Goal: Transaction & Acquisition: Book appointment/travel/reservation

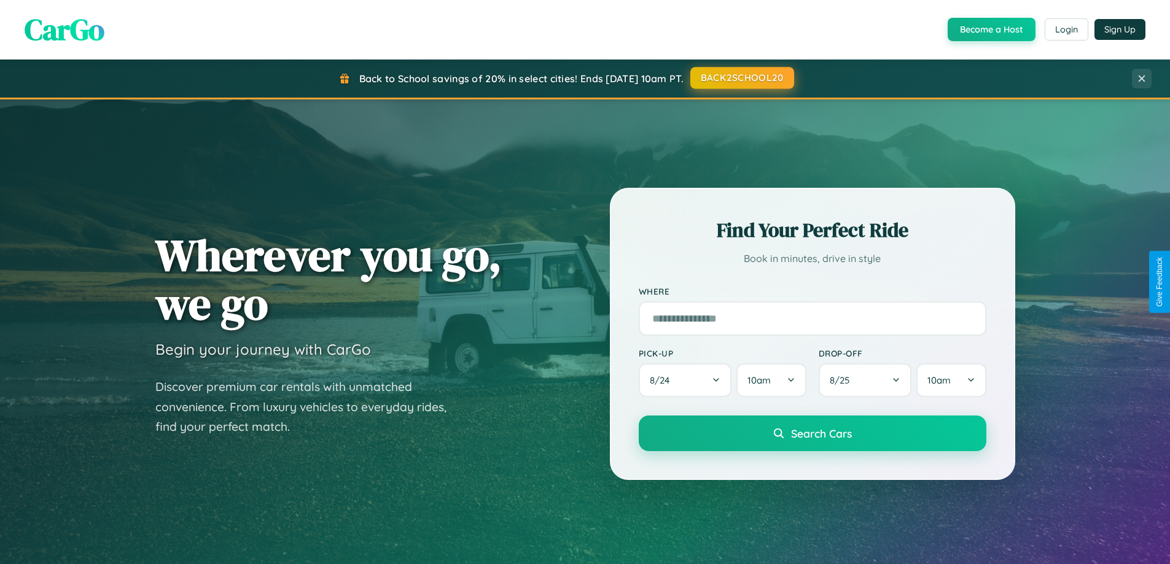
click at [741, 78] on button "BACK2SCHOOL20" at bounding box center [742, 78] width 104 height 22
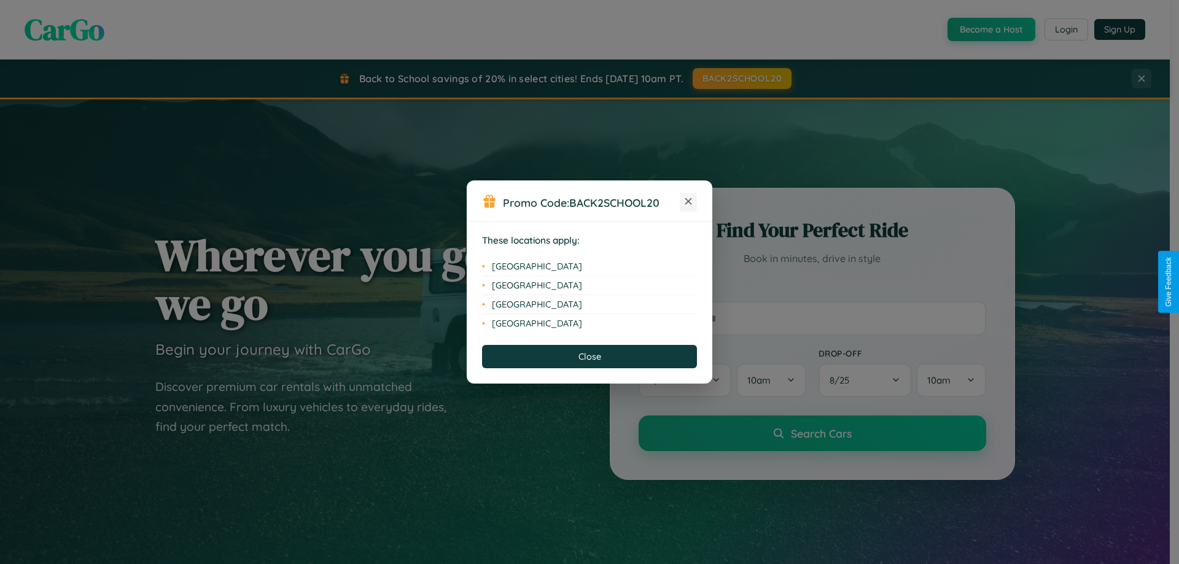
click at [688, 202] on icon at bounding box center [688, 201] width 7 height 7
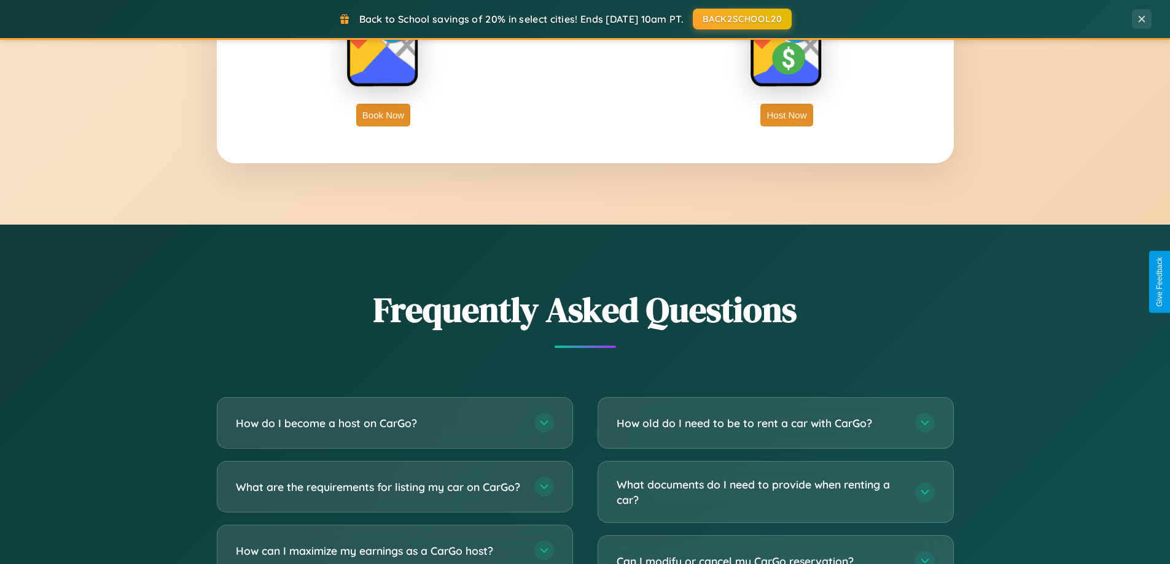
scroll to position [2363, 0]
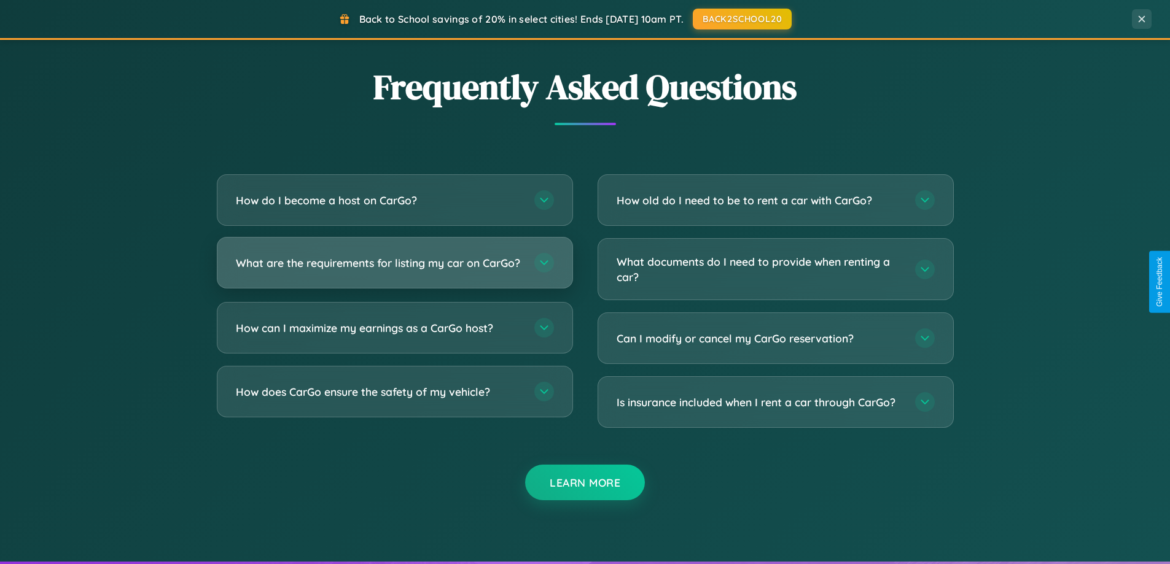
click at [394, 268] on h3 "What are the requirements for listing my car on CarGo?" at bounding box center [379, 262] width 286 height 15
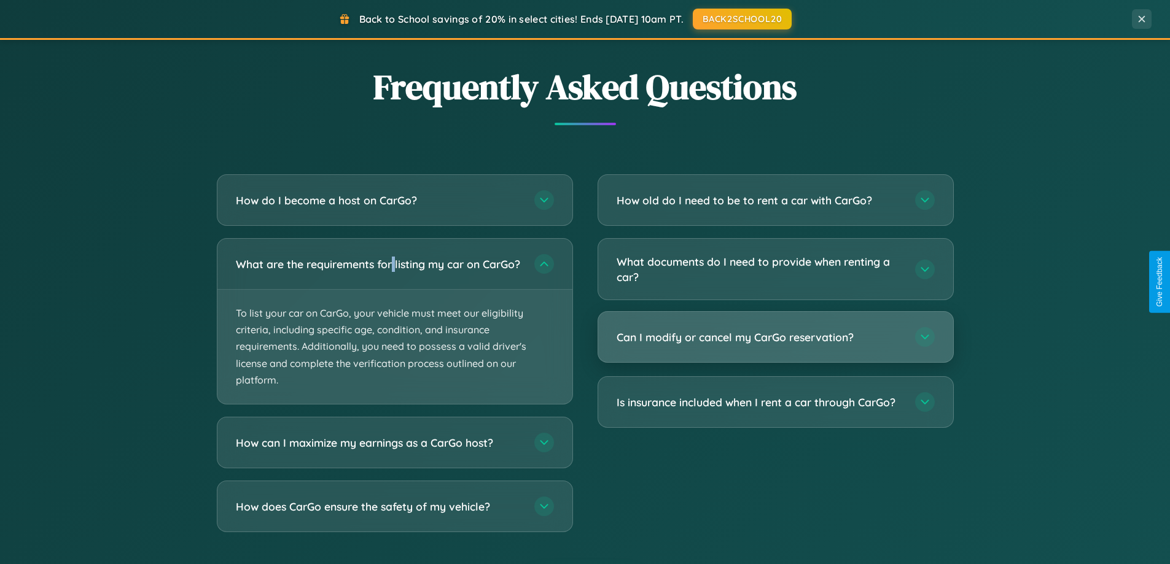
click at [775, 338] on h3 "Can I modify or cancel my CarGo reservation?" at bounding box center [759, 337] width 286 height 15
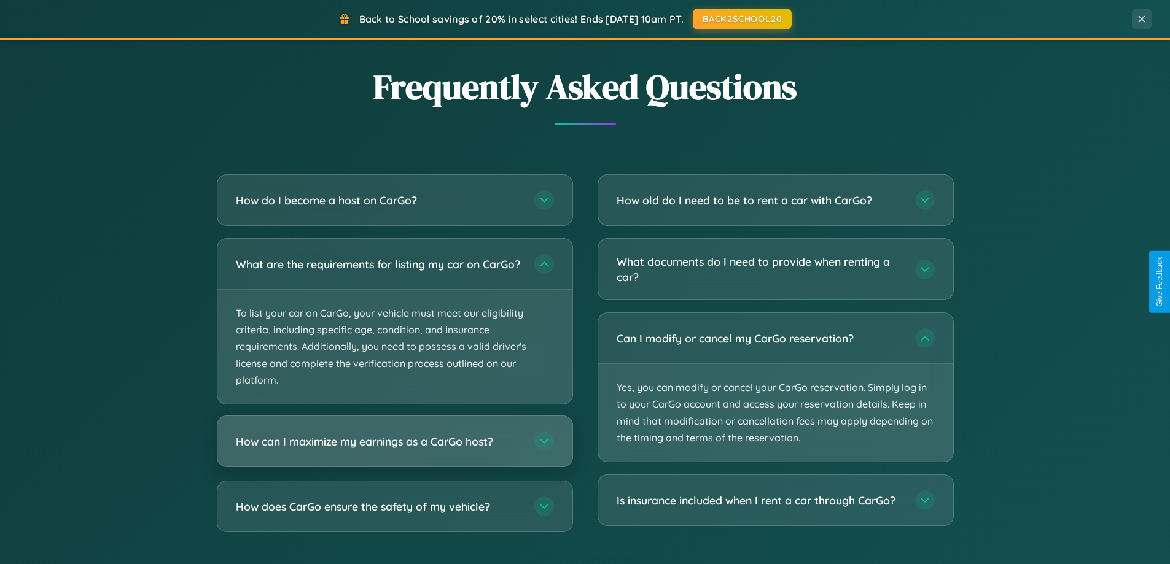
click at [394, 449] on h3 "How can I maximize my earnings as a CarGo host?" at bounding box center [379, 441] width 286 height 15
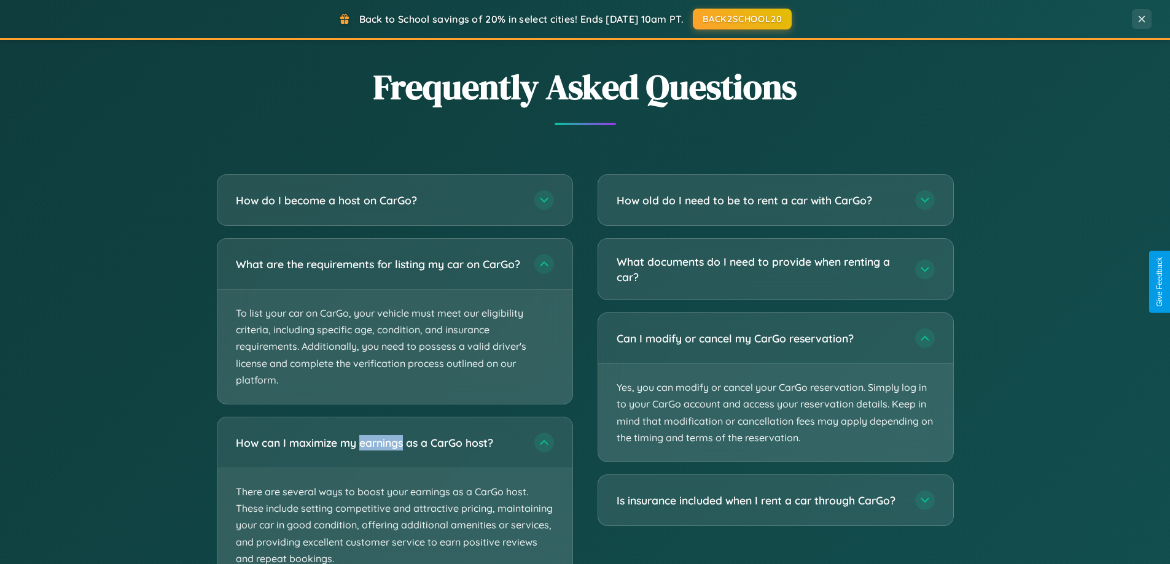
scroll to position [2456, 0]
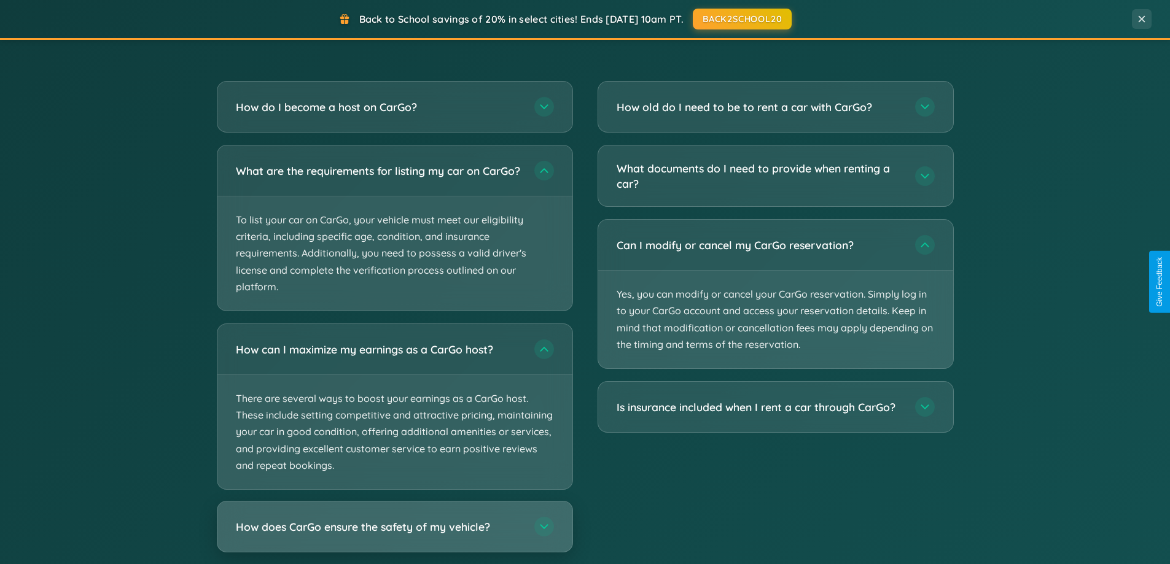
click at [394, 535] on h3 "How does CarGo ensure the safety of my vehicle?" at bounding box center [379, 526] width 286 height 15
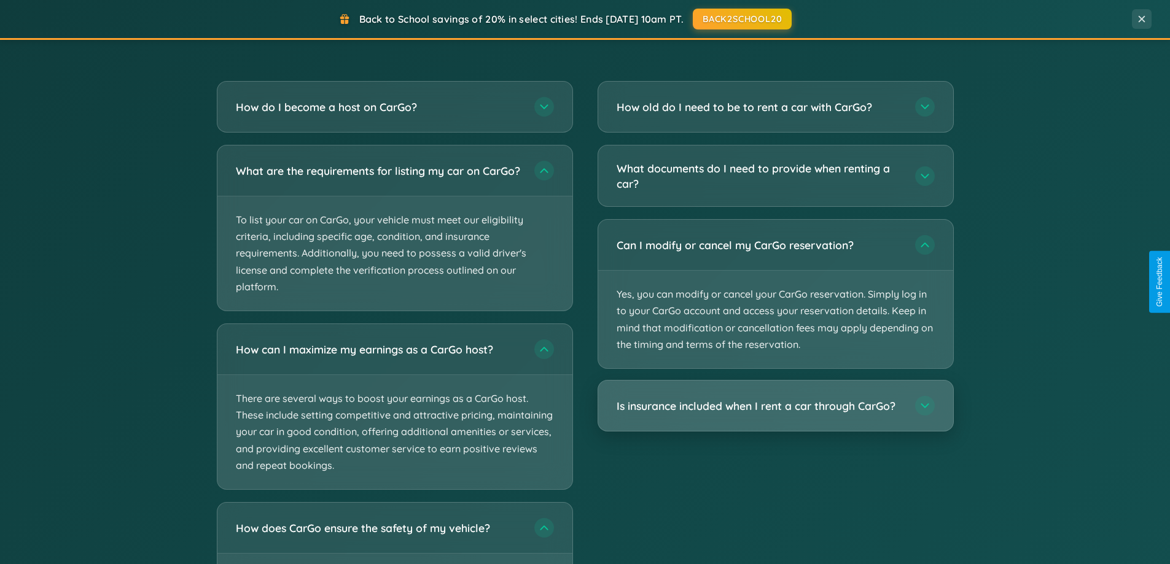
click at [775, 406] on h3 "Is insurance included when I rent a car through CarGo?" at bounding box center [759, 405] width 286 height 15
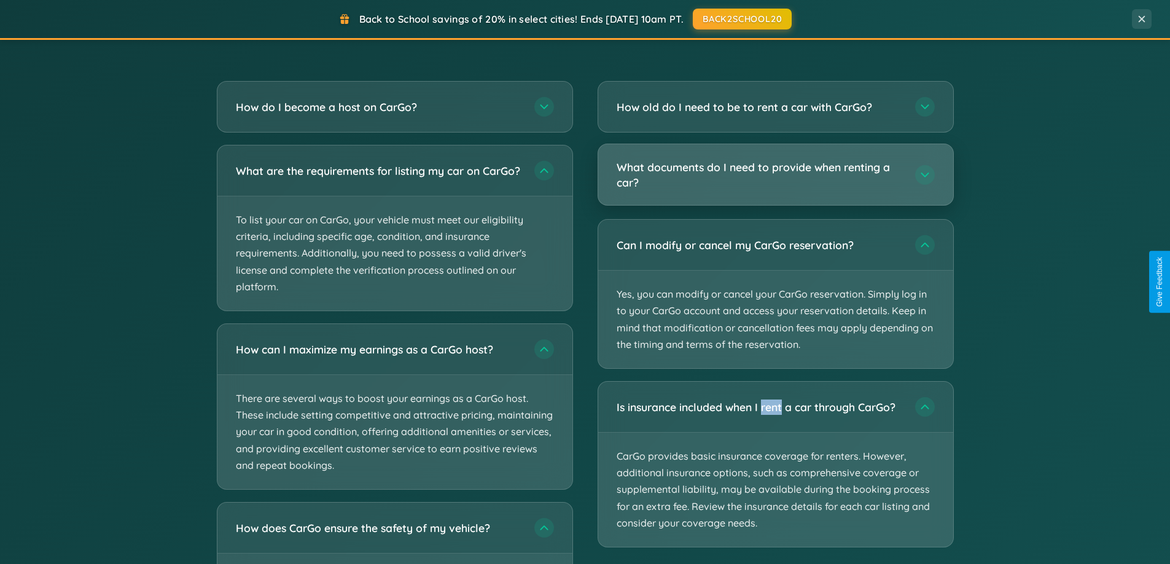
click at [775, 176] on h3 "What documents do I need to provide when renting a car?" at bounding box center [759, 175] width 286 height 30
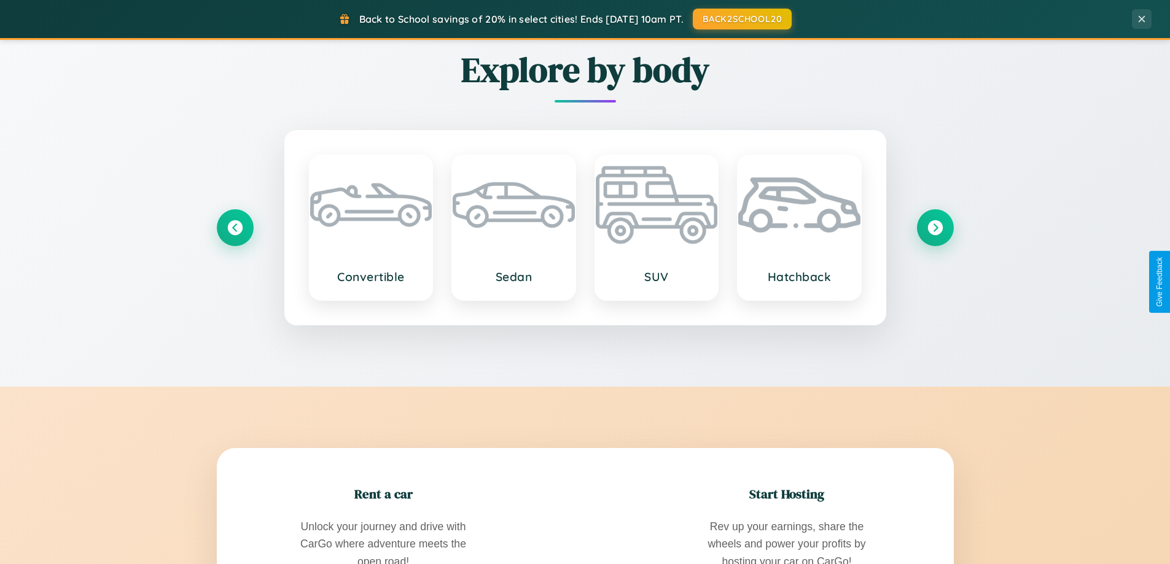
scroll to position [529, 0]
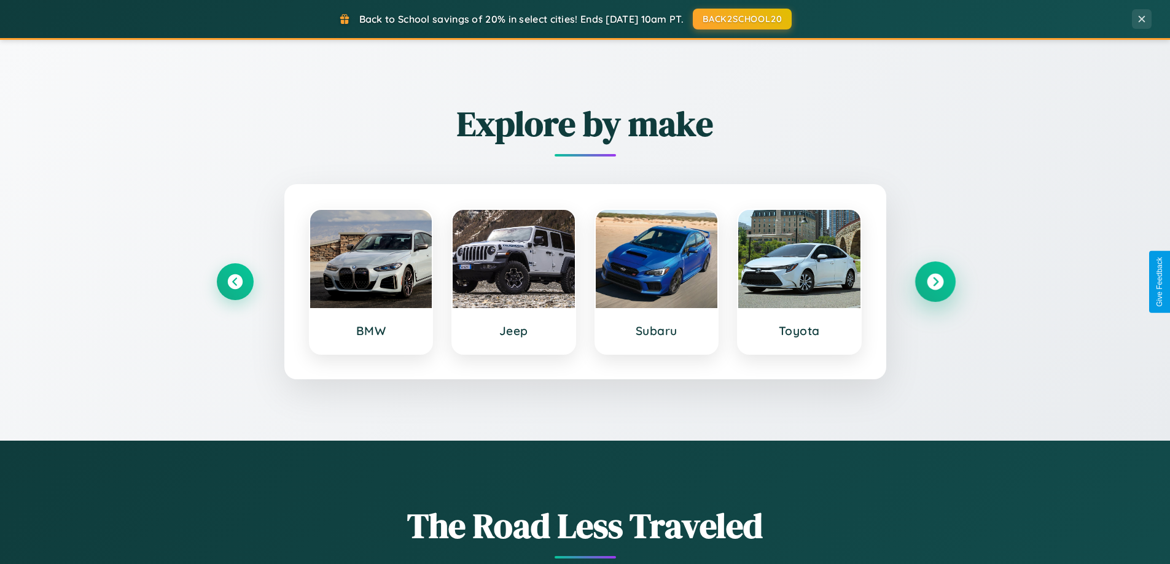
click at [934, 282] on icon at bounding box center [935, 282] width 17 height 17
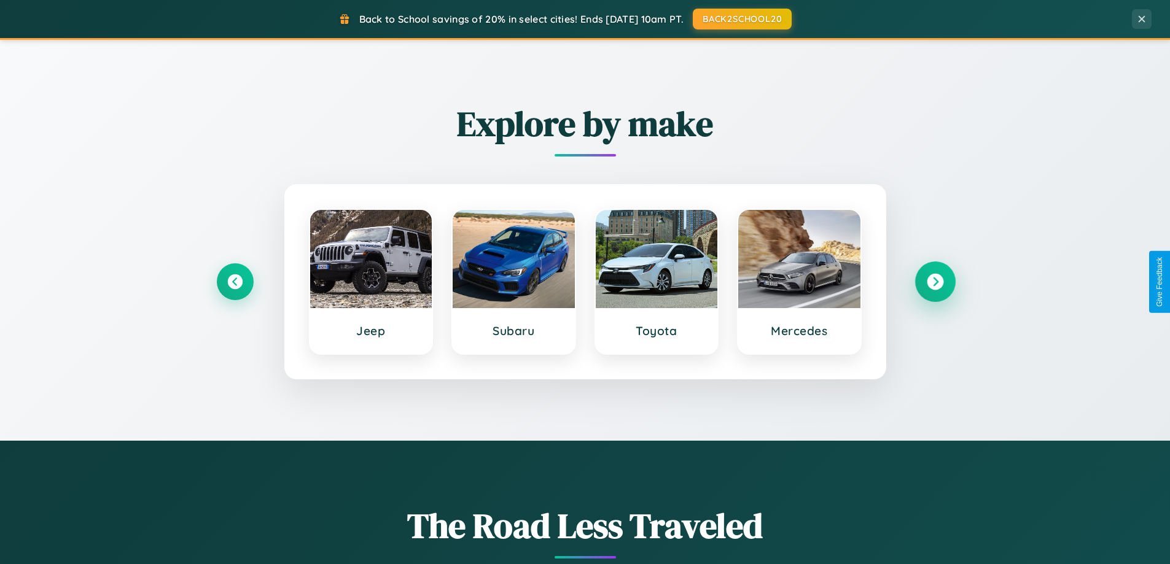
click at [934, 282] on icon at bounding box center [935, 282] width 17 height 17
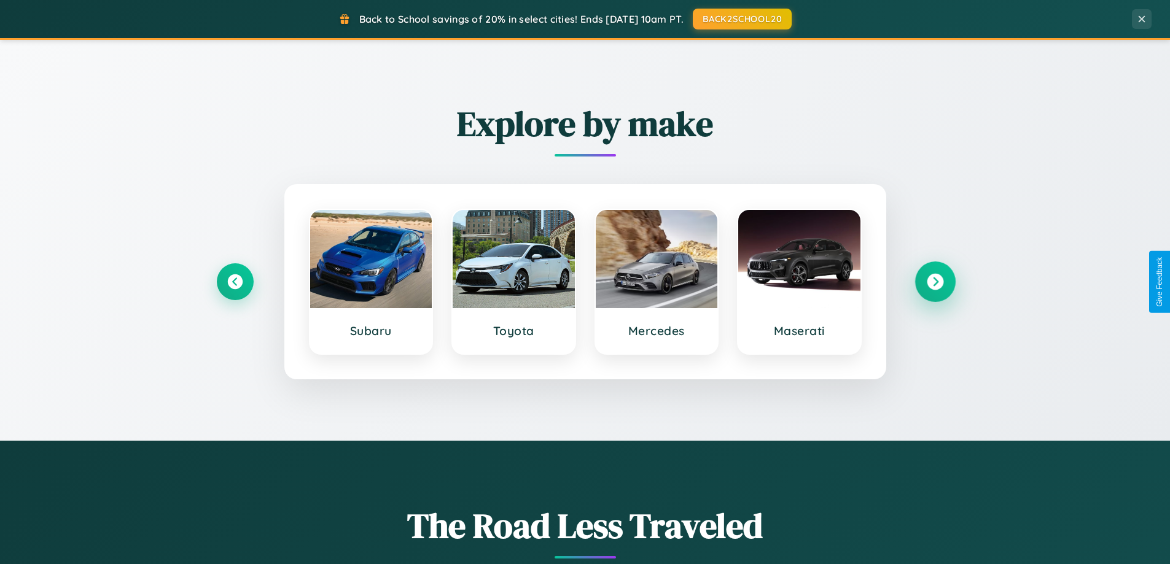
click at [934, 282] on icon at bounding box center [935, 282] width 17 height 17
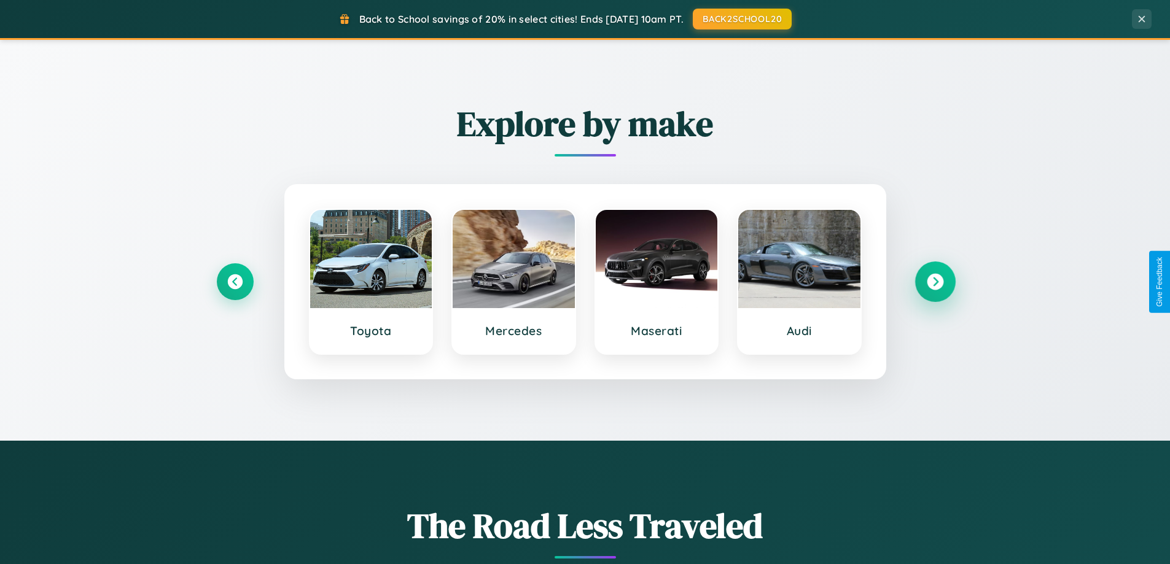
click at [934, 282] on icon at bounding box center [935, 282] width 17 height 17
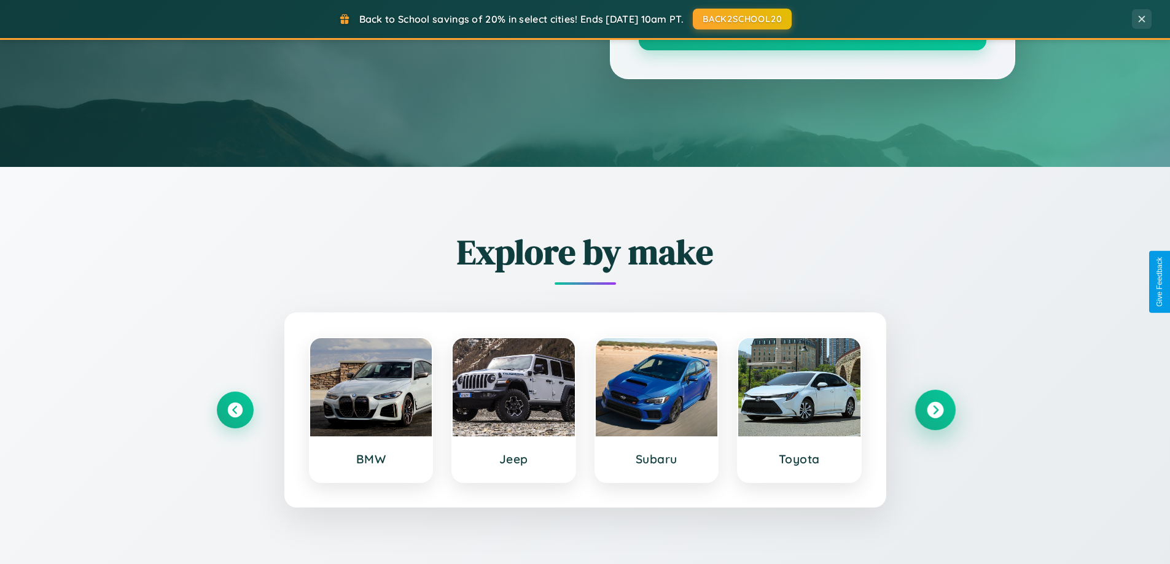
scroll to position [0, 0]
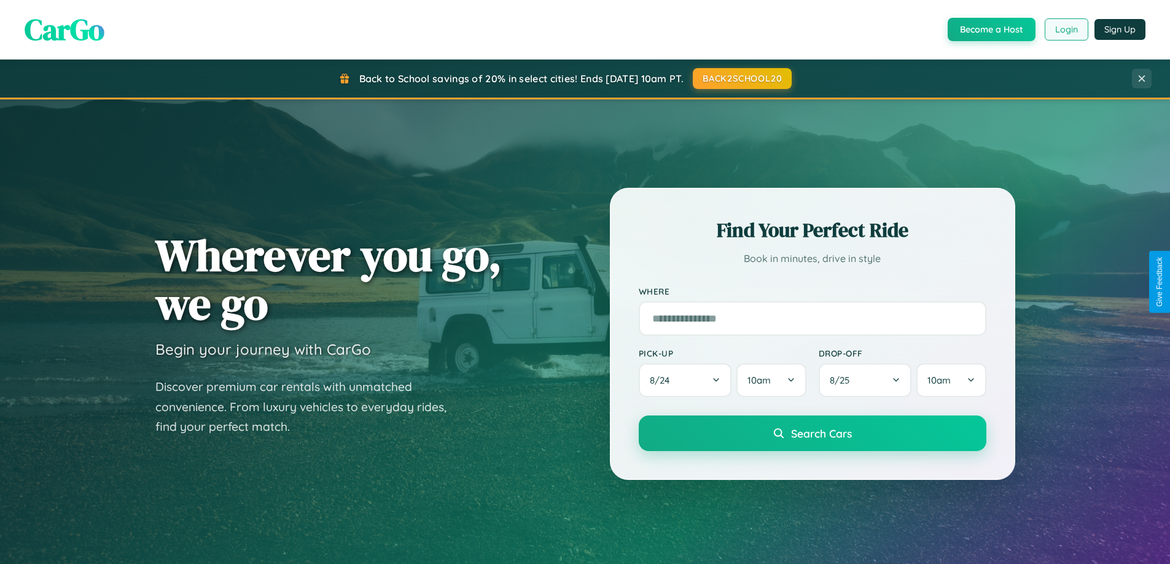
click at [1065, 29] on button "Login" at bounding box center [1066, 29] width 44 height 22
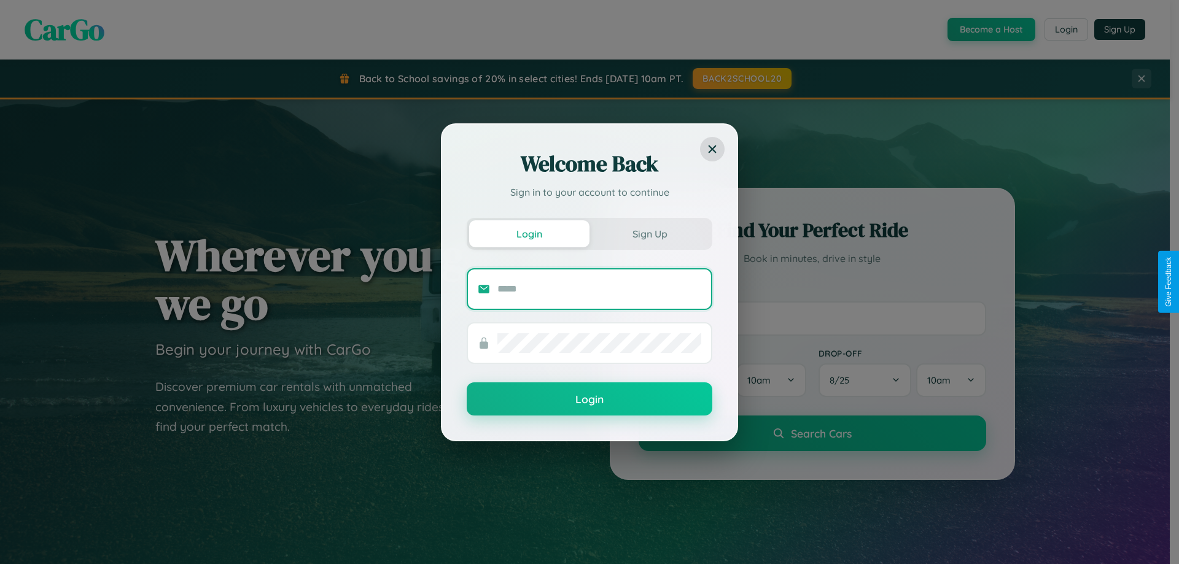
click at [599, 289] on input "text" at bounding box center [599, 289] width 204 height 20
type input "**********"
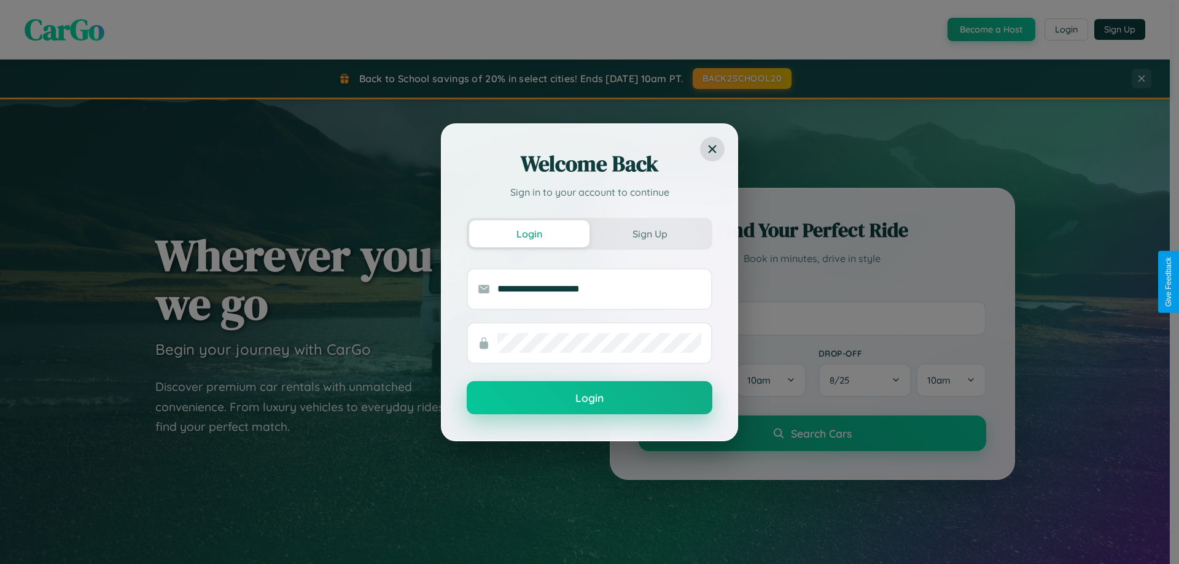
click at [589, 398] on button "Login" at bounding box center [590, 397] width 246 height 33
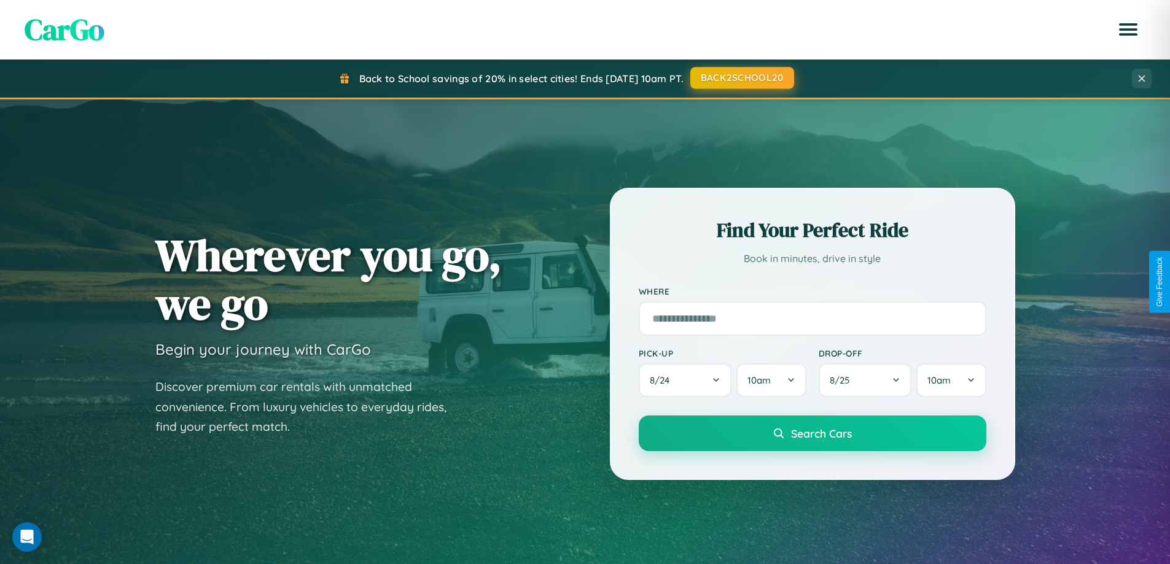
click at [741, 78] on button "BACK2SCHOOL20" at bounding box center [742, 78] width 104 height 22
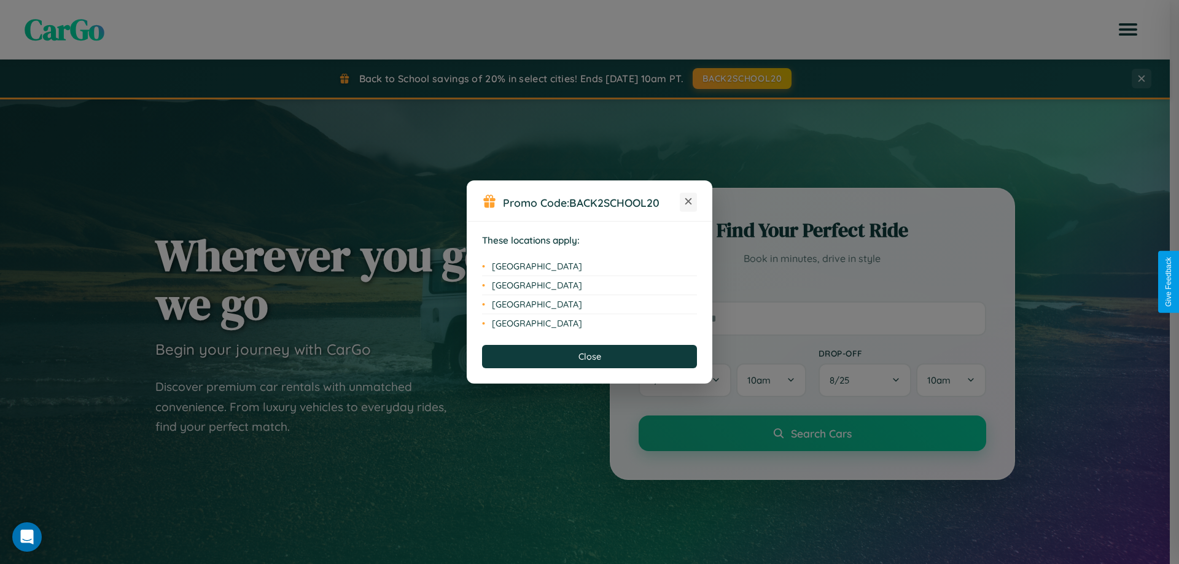
click at [688, 202] on icon at bounding box center [688, 201] width 7 height 7
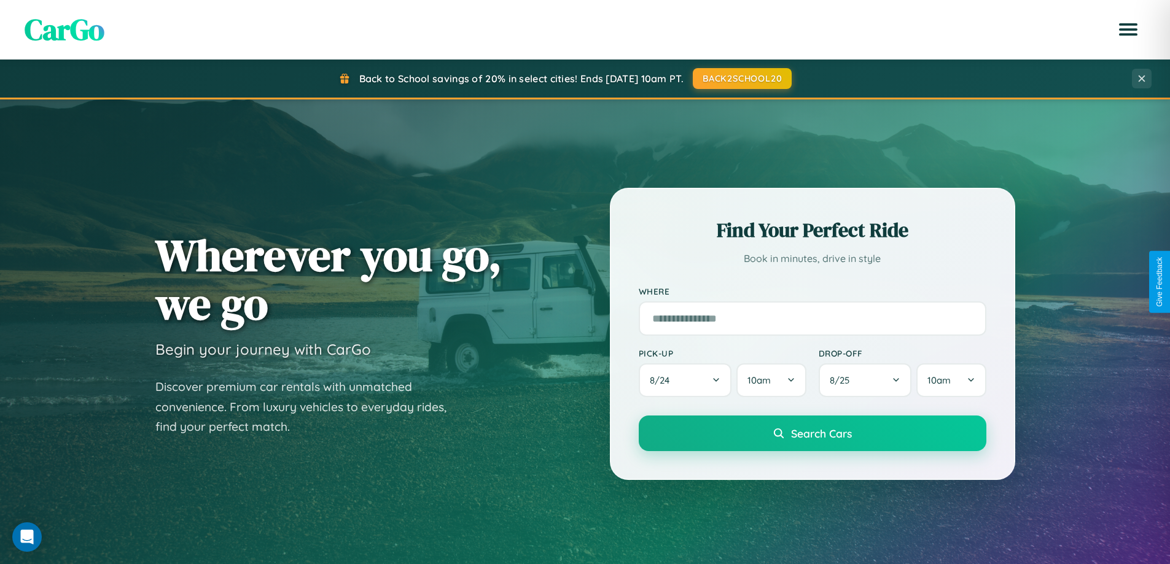
scroll to position [1973, 0]
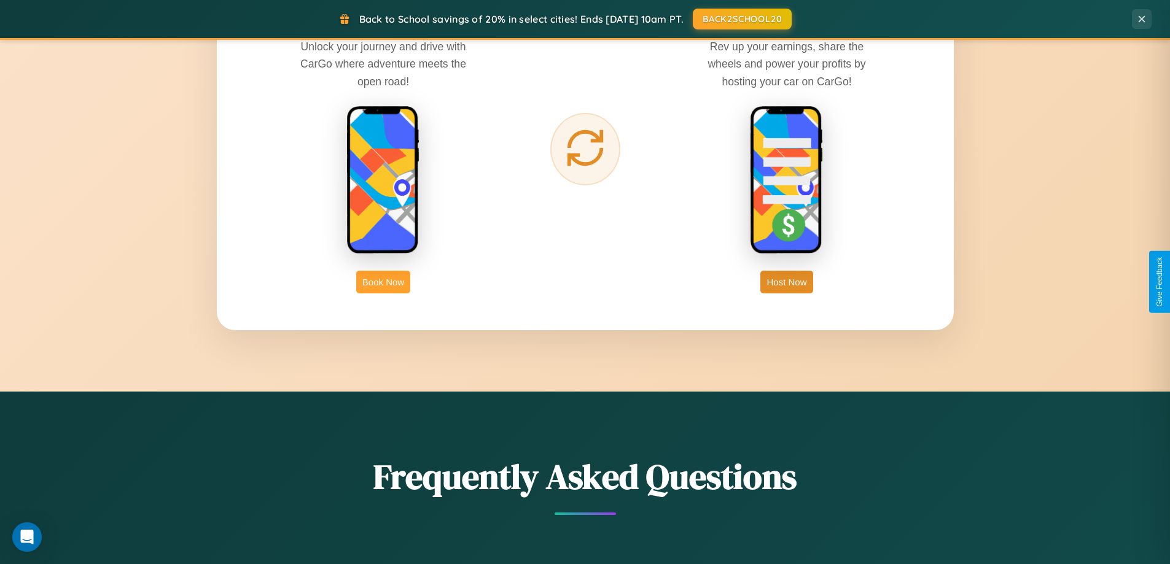
click at [383, 282] on button "Book Now" at bounding box center [383, 282] width 54 height 23
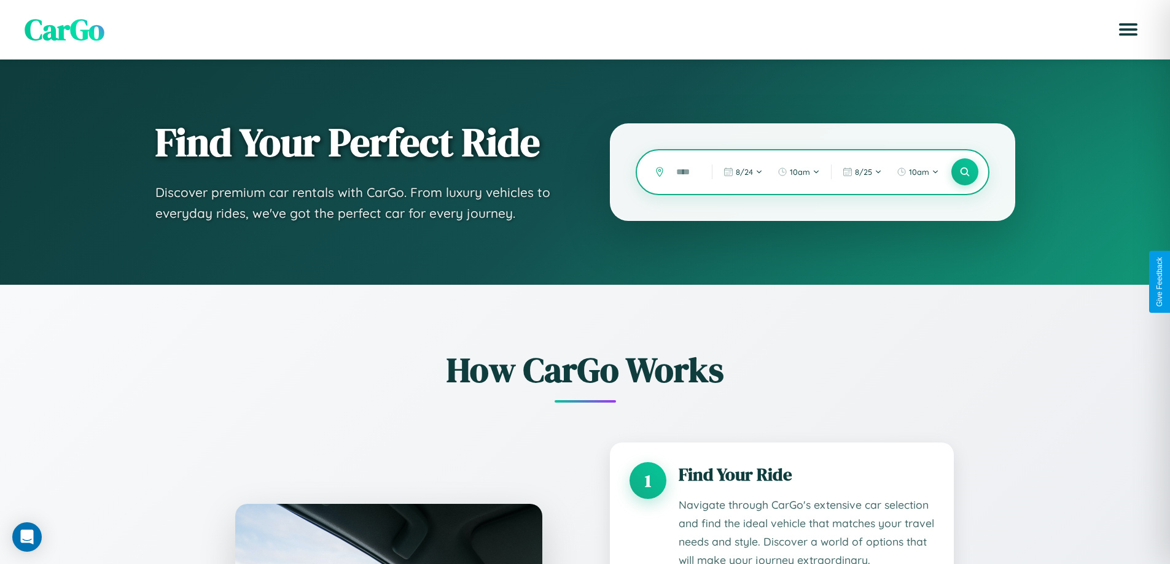
click at [685, 172] on input "text" at bounding box center [684, 171] width 29 height 21
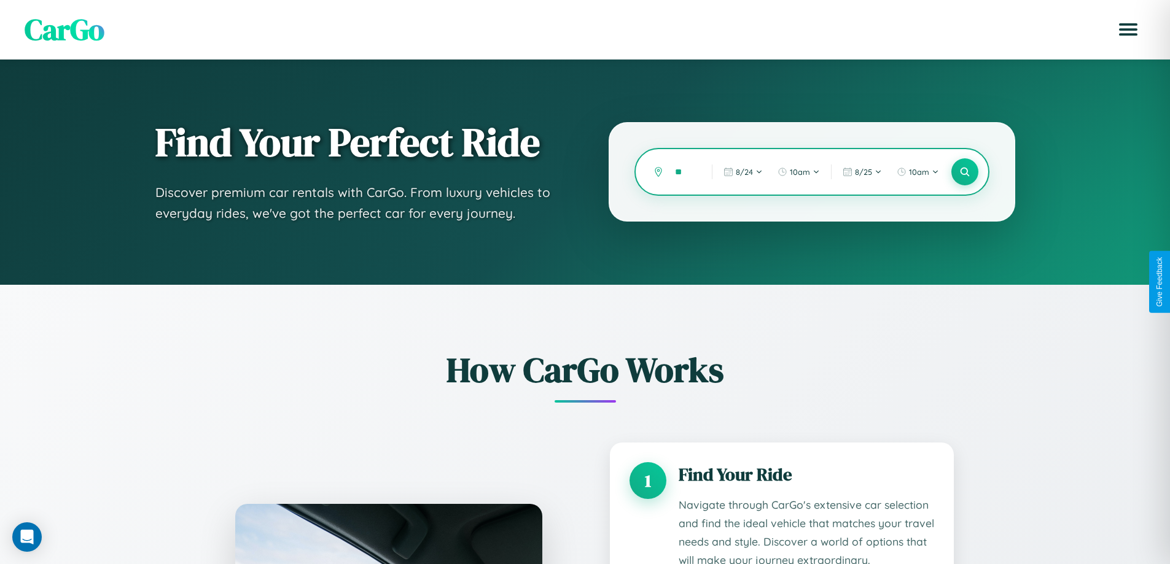
type input "*"
type input "********"
click at [964, 172] on icon at bounding box center [964, 172] width 12 height 12
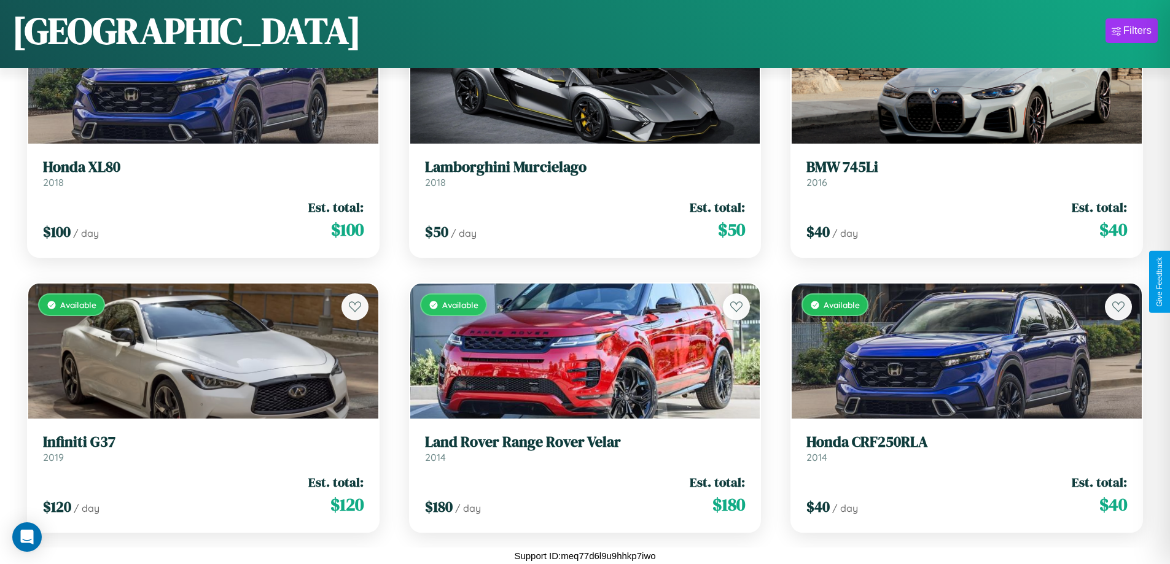
scroll to position [2372, 0]
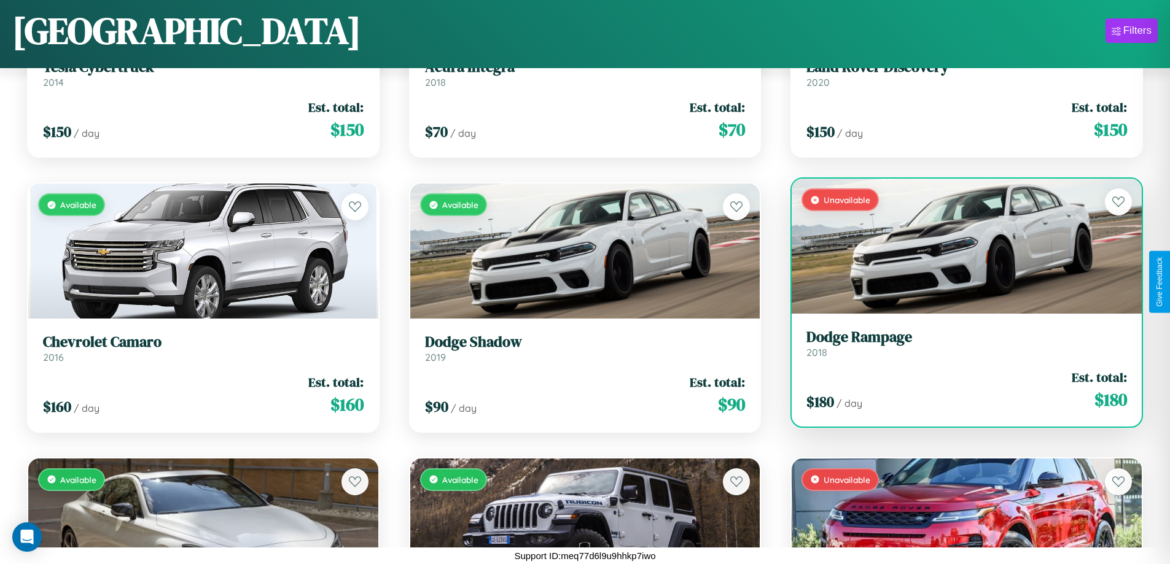
click at [958, 348] on link "Dodge Rampage 2018" at bounding box center [966, 343] width 321 height 30
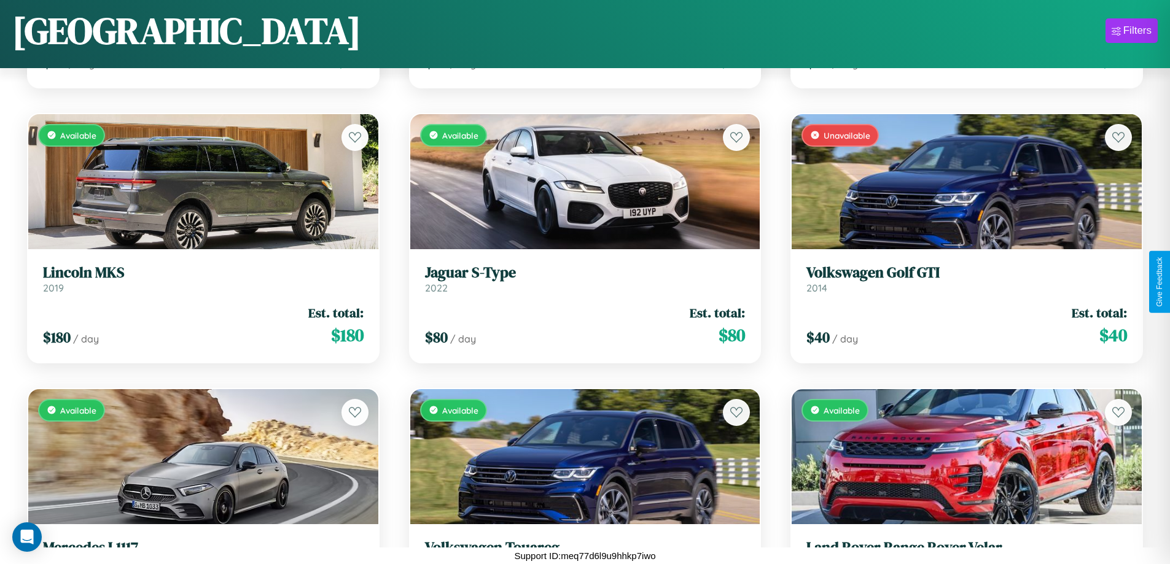
scroll to position [3197, 0]
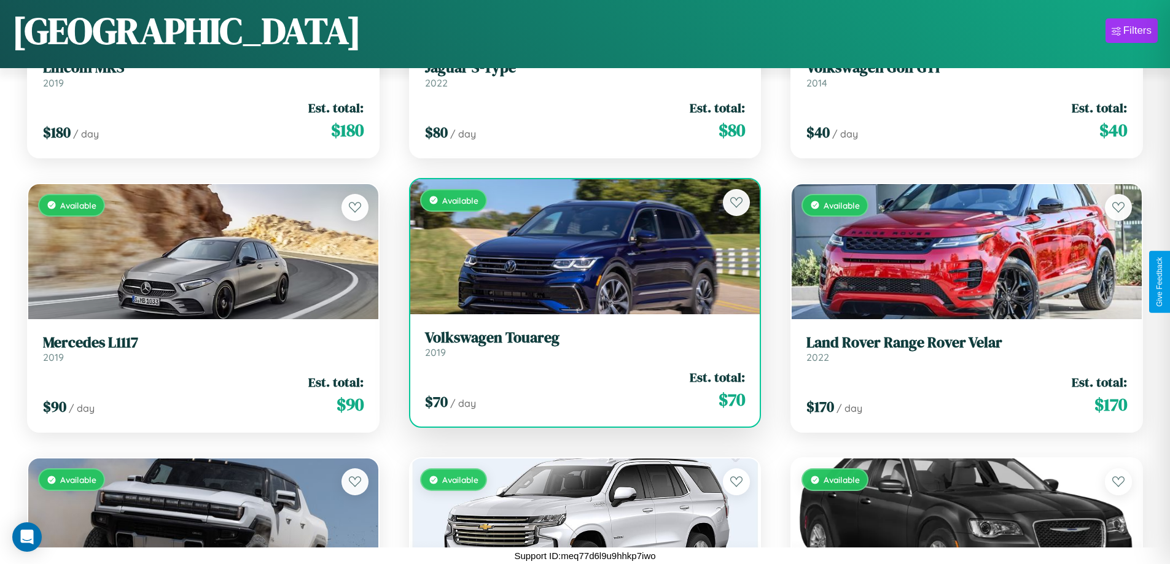
click at [580, 343] on h3 "Volkswagen Touareg" at bounding box center [585, 338] width 321 height 18
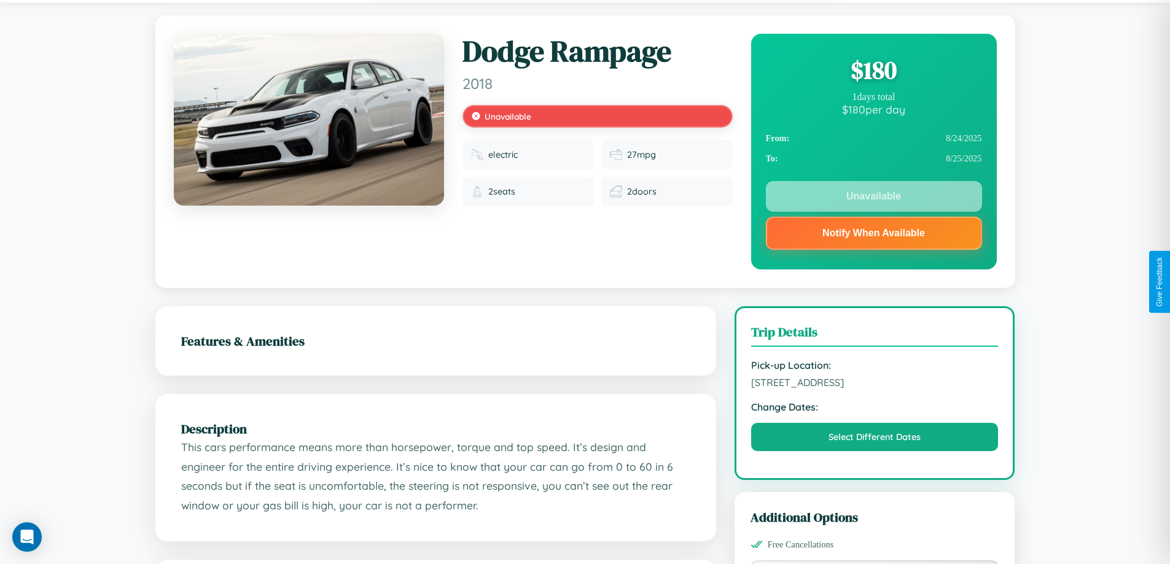
scroll to position [441, 0]
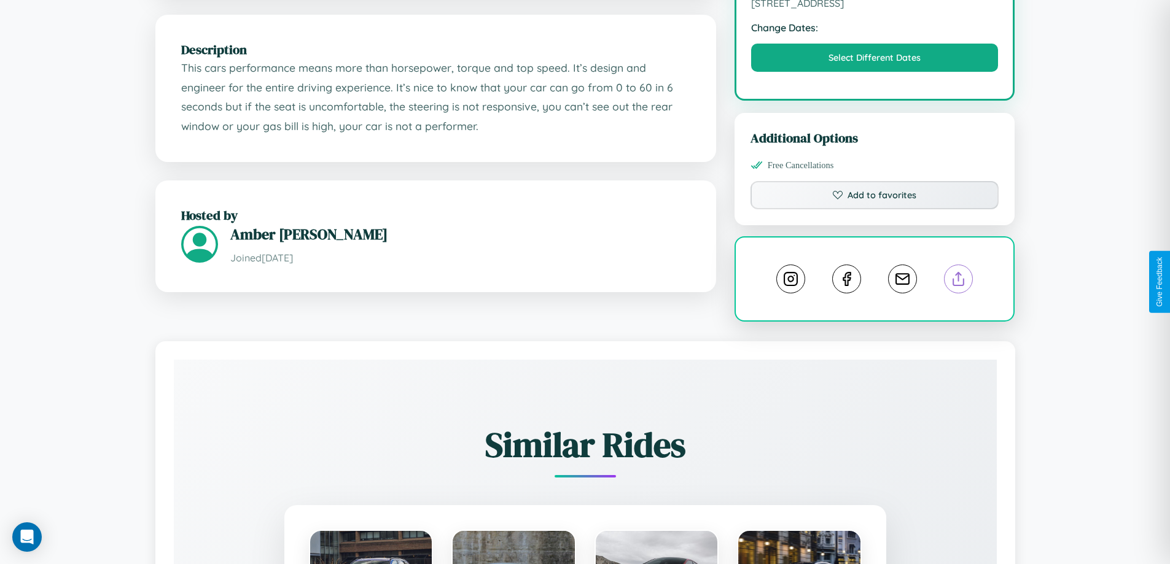
click at [958, 281] on line at bounding box center [958, 277] width 0 height 9
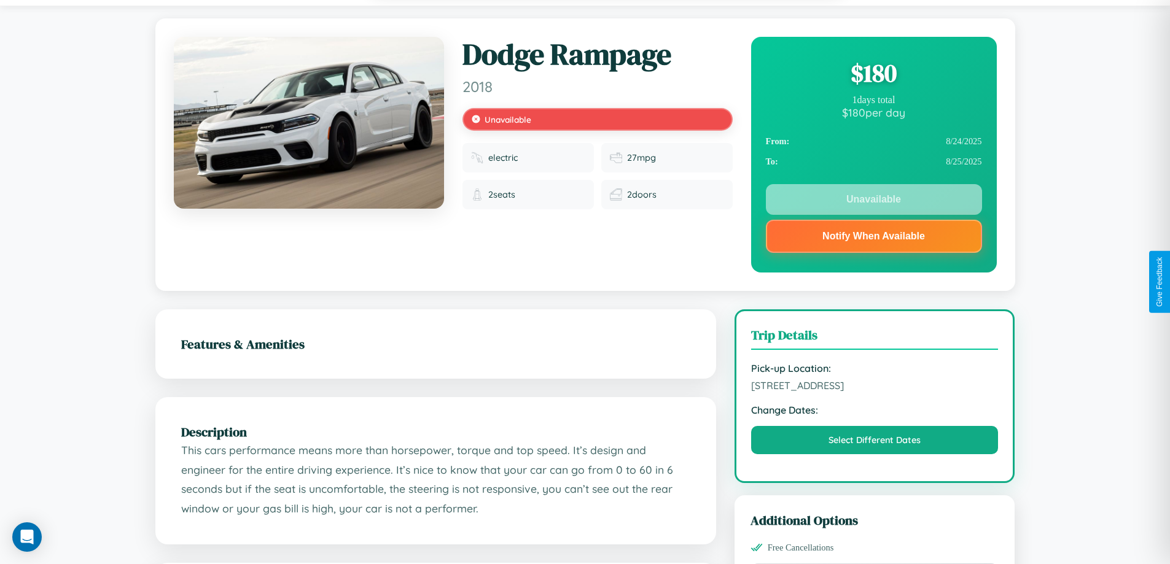
scroll to position [0, 0]
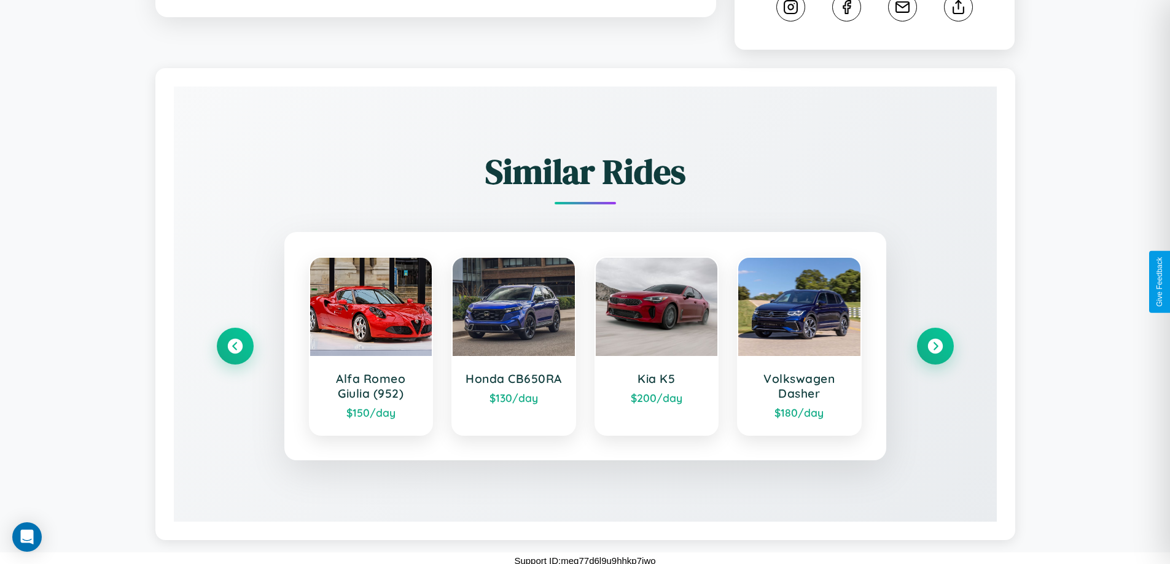
scroll to position [683, 0]
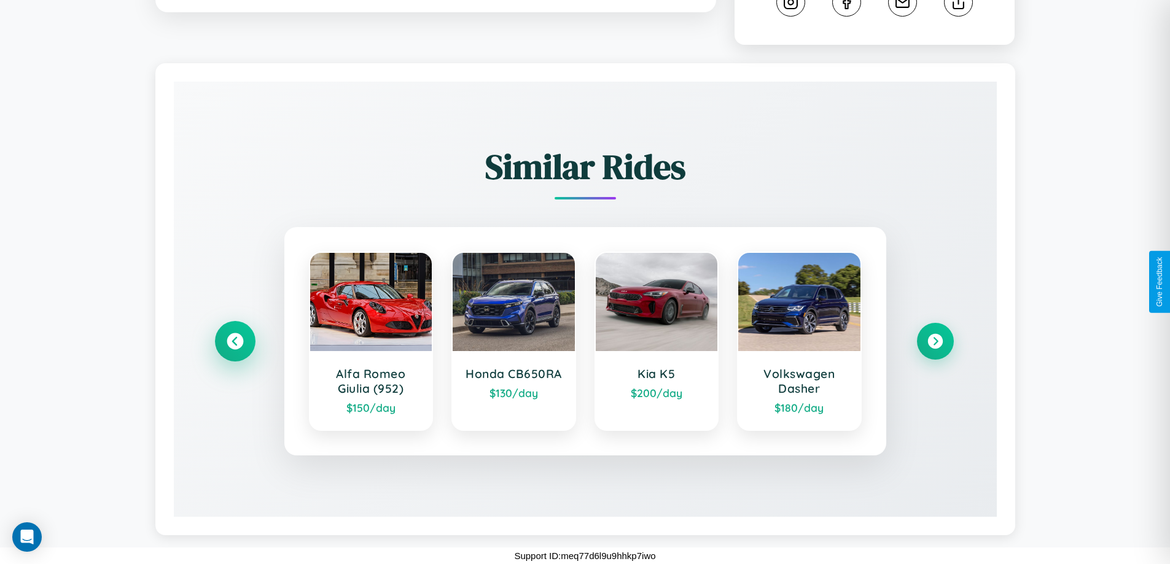
click at [235, 341] on icon at bounding box center [235, 341] width 17 height 17
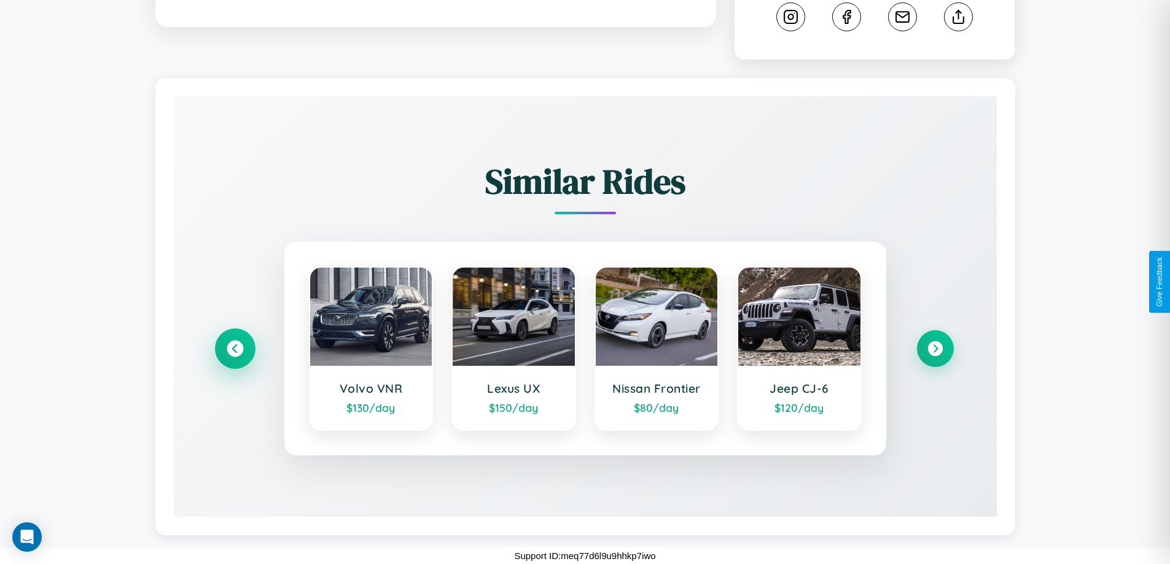
scroll to position [669, 0]
click at [934, 349] on icon at bounding box center [935, 349] width 17 height 17
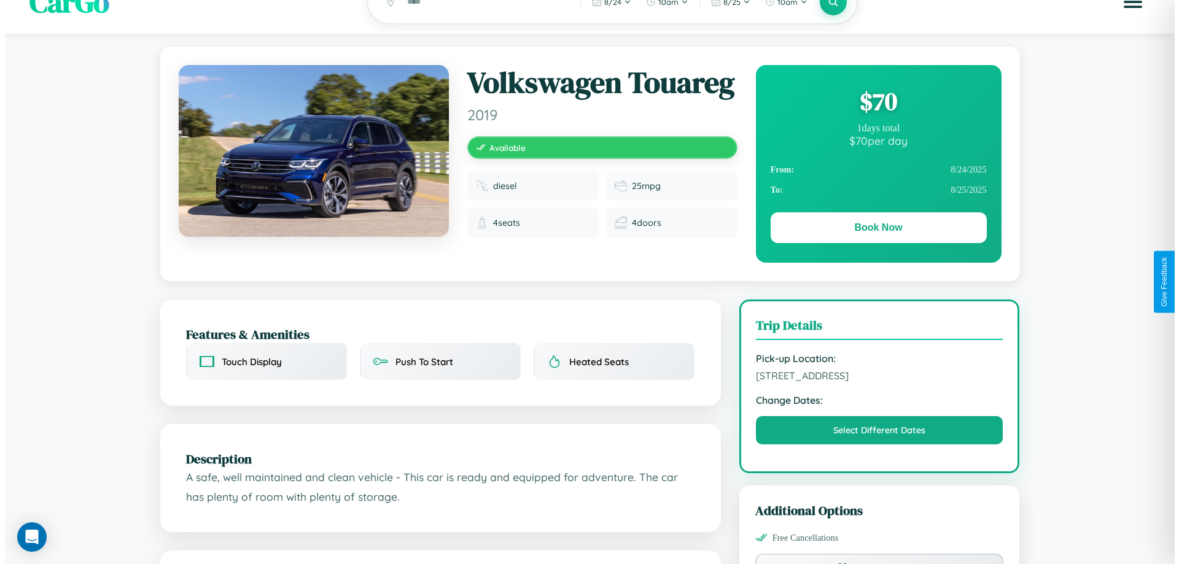
scroll to position [0, 0]
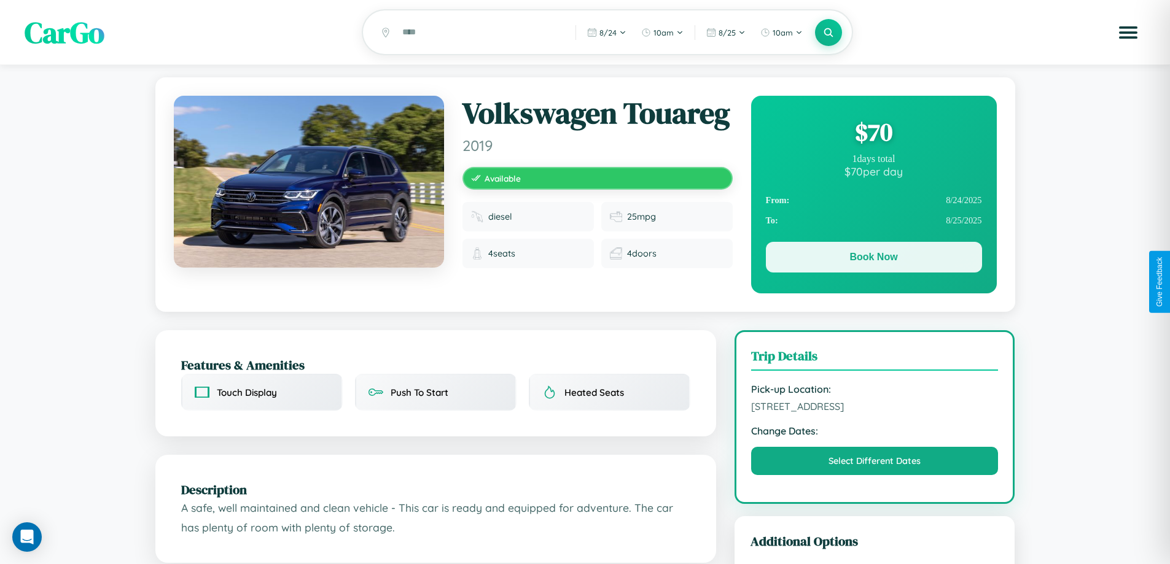
click at [873, 259] on button "Book Now" at bounding box center [874, 257] width 216 height 31
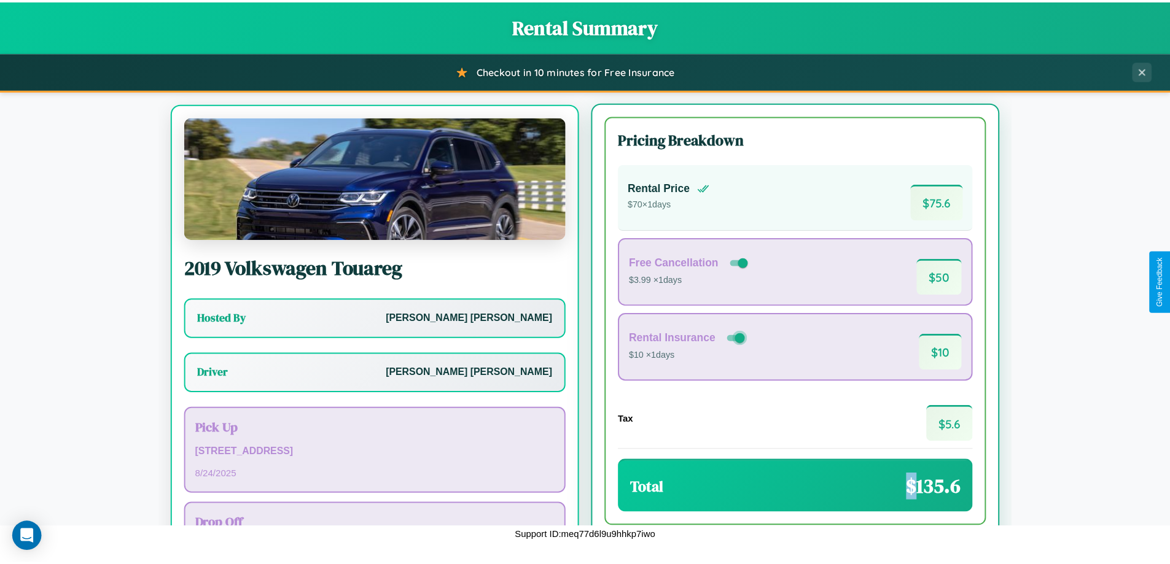
scroll to position [57, 0]
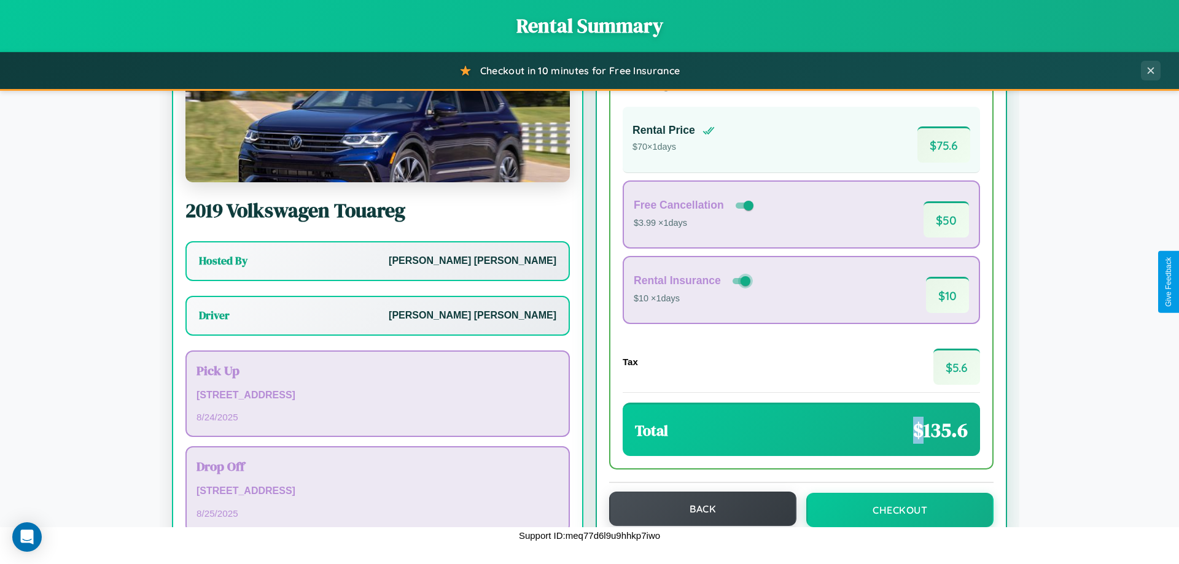
click at [697, 510] on button "Back" at bounding box center [702, 509] width 187 height 34
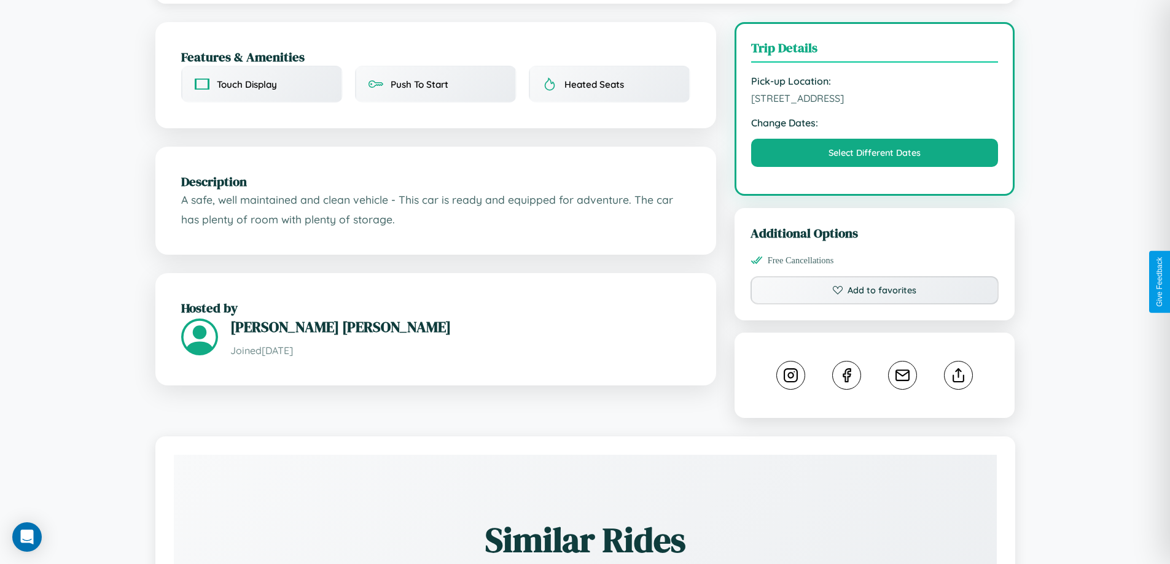
scroll to position [403, 0]
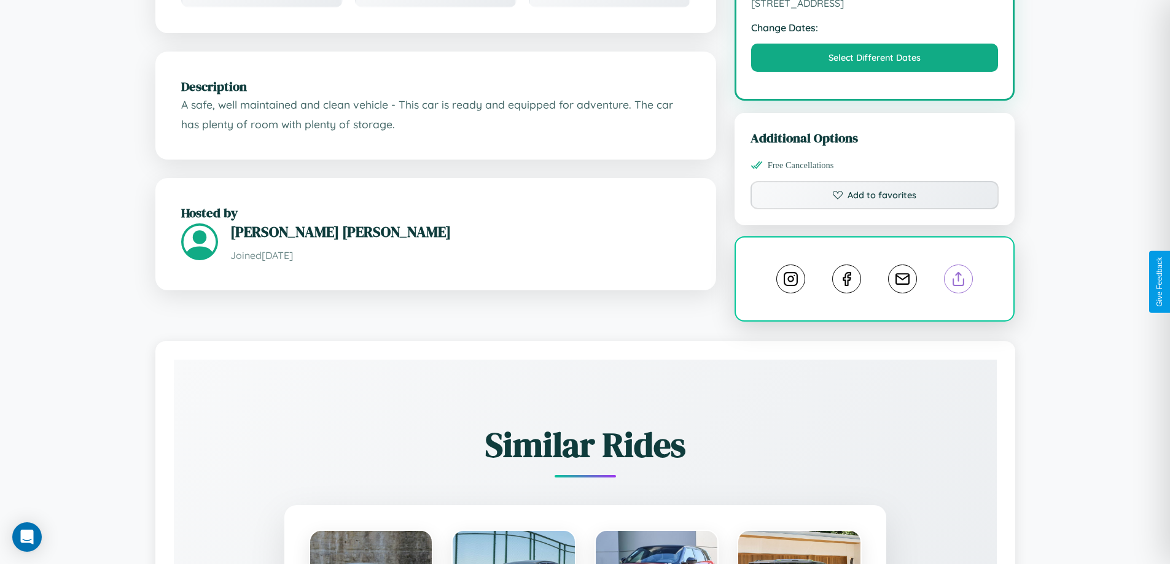
click at [958, 281] on line at bounding box center [958, 277] width 0 height 9
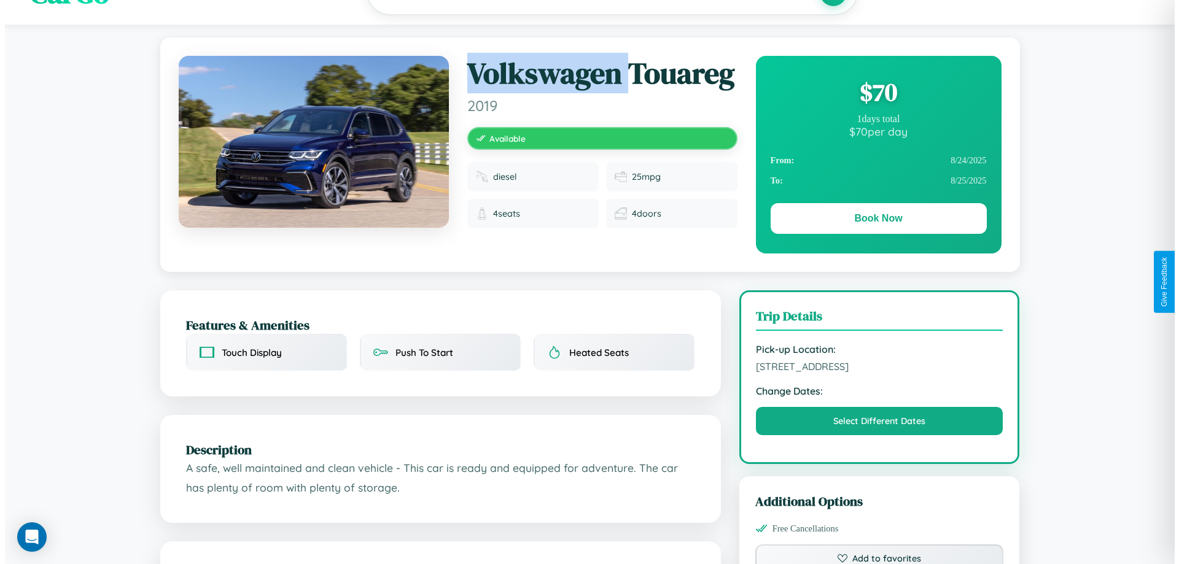
scroll to position [0, 0]
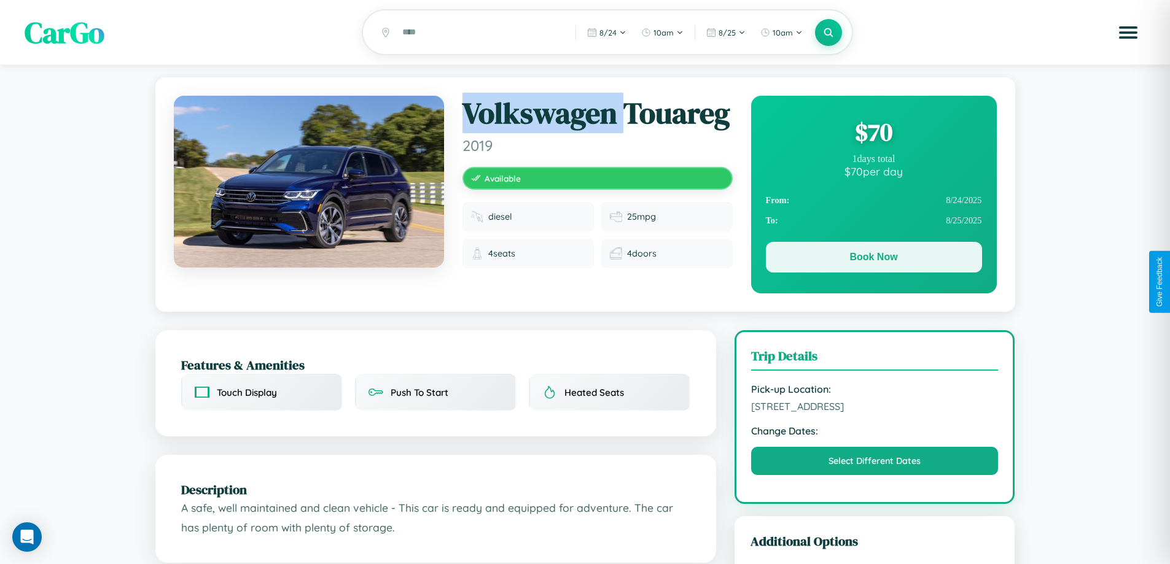
click at [873, 259] on button "Book Now" at bounding box center [874, 257] width 216 height 31
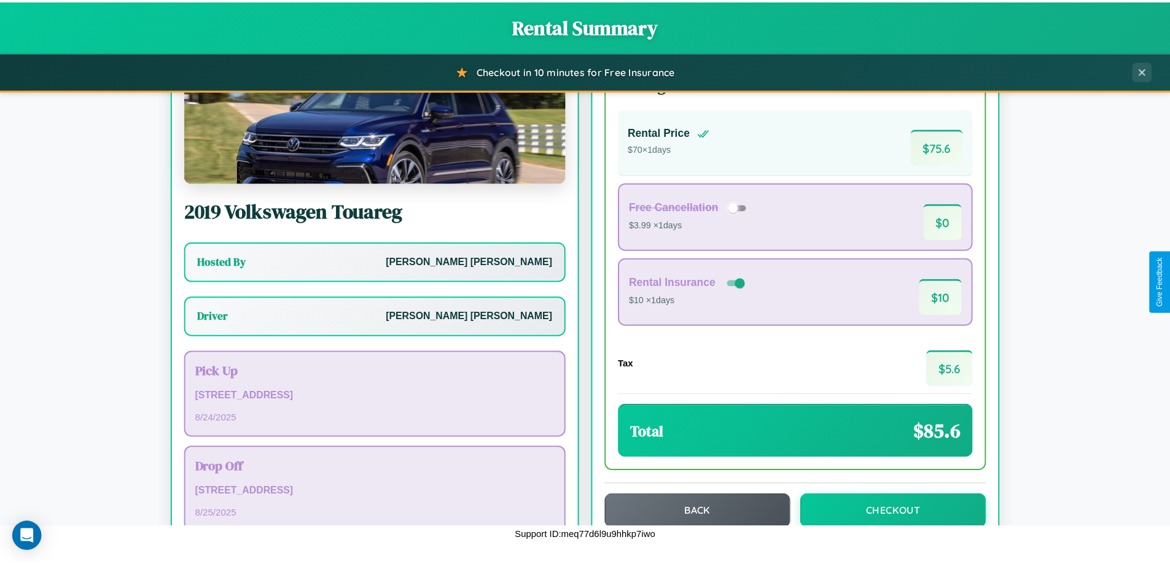
scroll to position [88, 0]
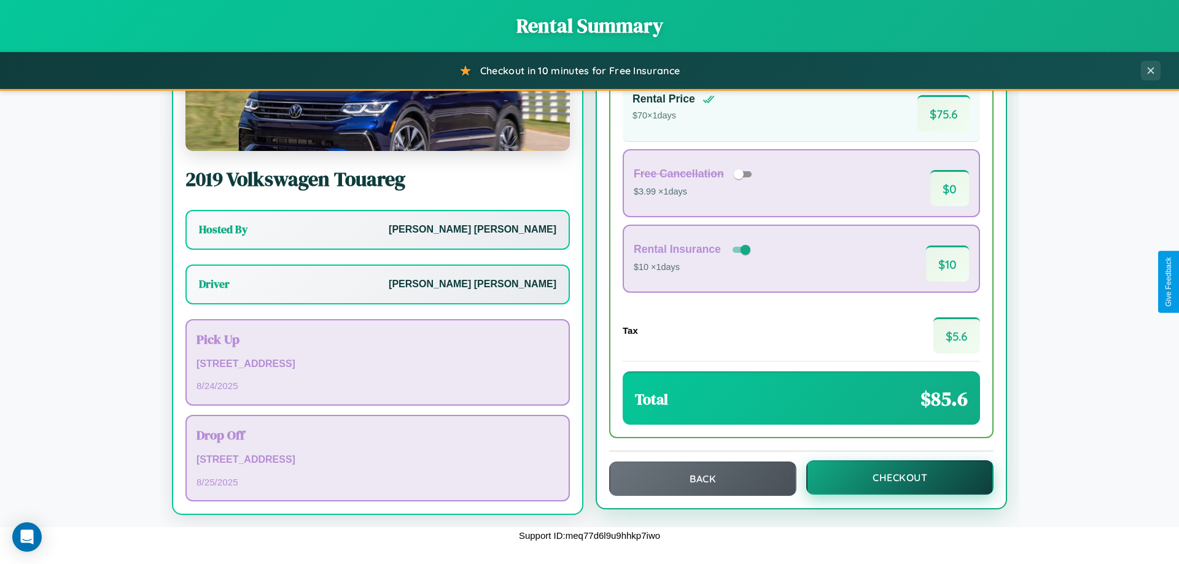
click at [892, 478] on button "Checkout" at bounding box center [899, 477] width 187 height 34
